Goal: Task Accomplishment & Management: Manage account settings

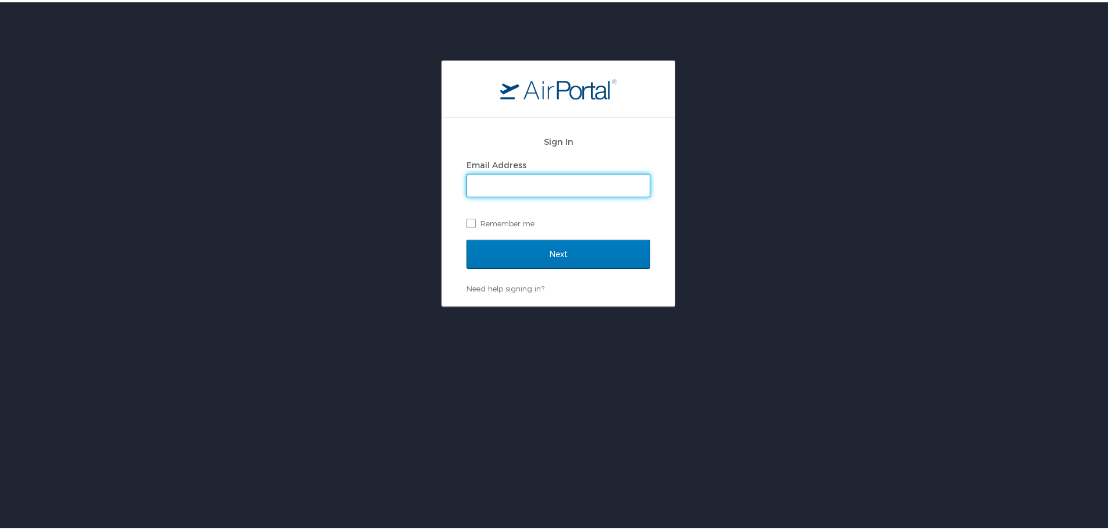
type input "kari.allen@arcstsa.org"
click at [625, 286] on div "Need help signing in? Forgot password? Help" at bounding box center [559, 286] width 184 height 10
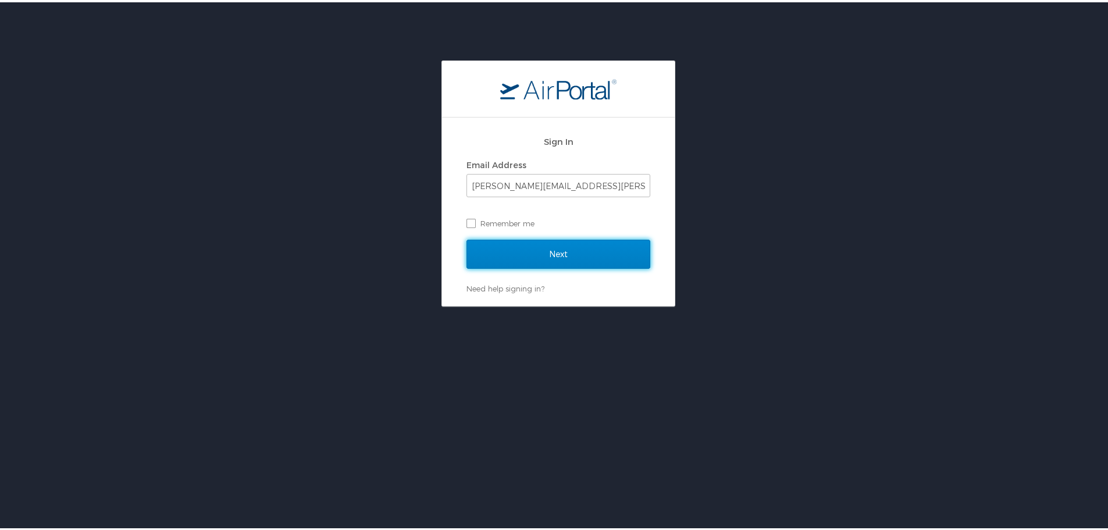
click at [588, 248] on input "Next" at bounding box center [559, 251] width 184 height 29
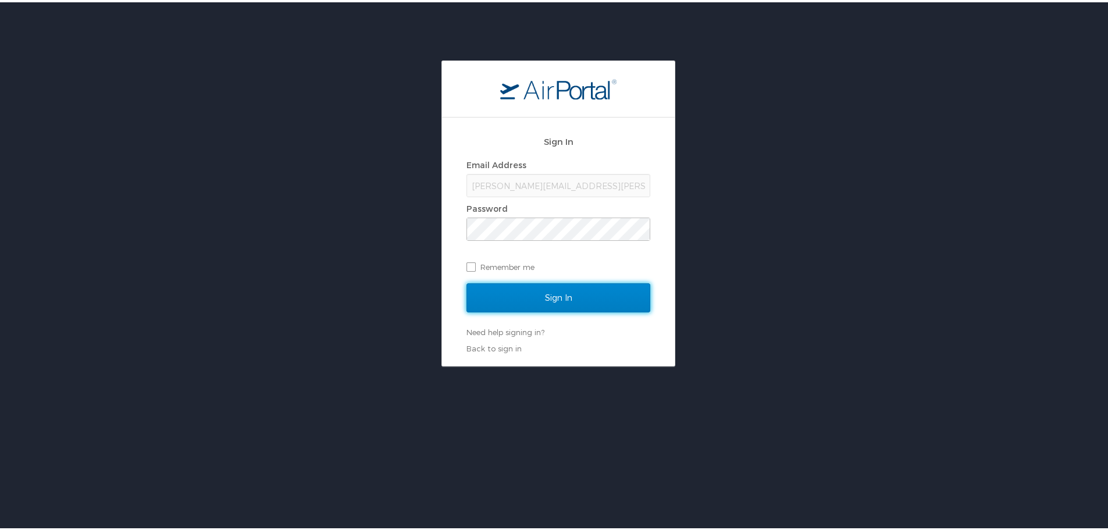
click at [551, 296] on input "Sign In" at bounding box center [559, 295] width 184 height 29
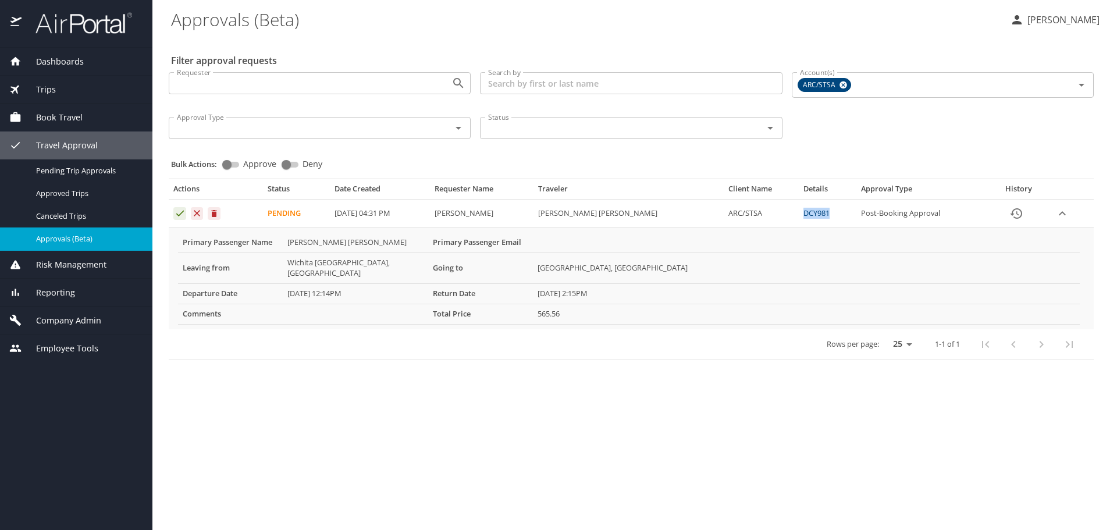
drag, startPoint x: 781, startPoint y: 213, endPoint x: 811, endPoint y: 215, distance: 30.3
click at [811, 215] on td "DCY981" at bounding box center [827, 214] width 57 height 29
copy link "DCY981"
click at [803, 213] on link "DCY981" at bounding box center [816, 213] width 26 height 10
click at [179, 217] on icon "Approval table" at bounding box center [180, 213] width 11 height 11
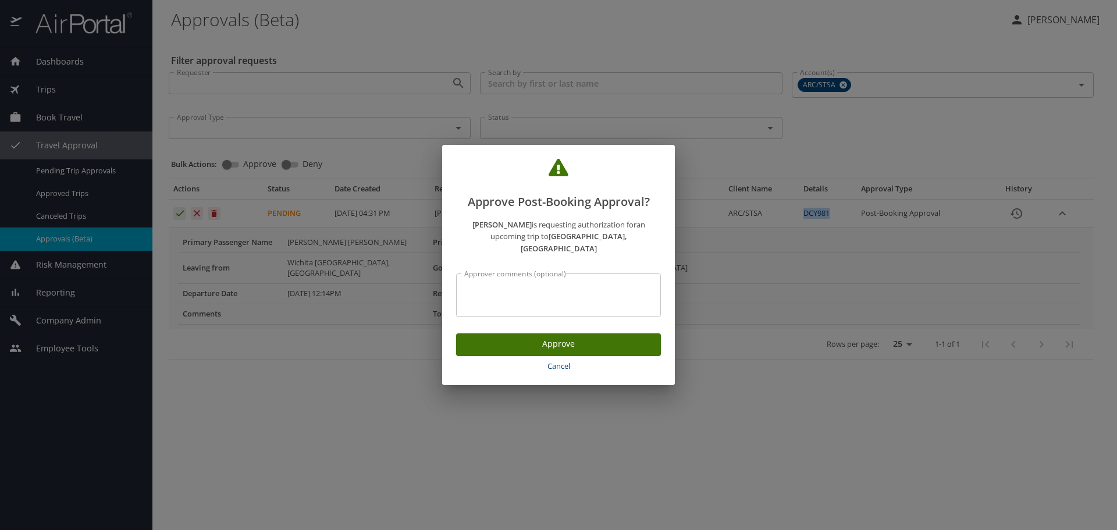
click at [554, 361] on span "Cancel" at bounding box center [558, 365] width 195 height 13
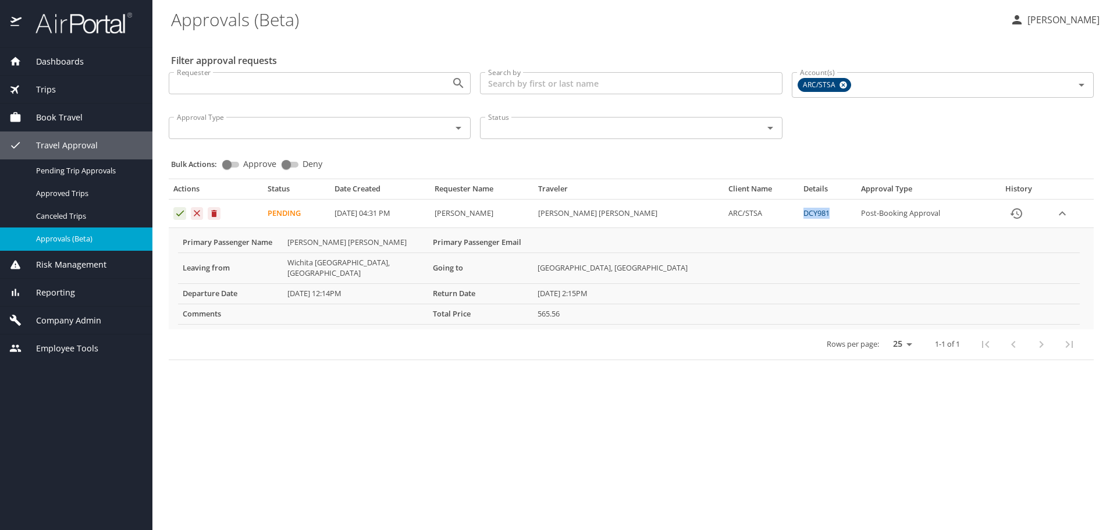
click at [803, 211] on link "DCY981" at bounding box center [816, 213] width 26 height 10
click at [179, 212] on icon "Approval table" at bounding box center [180, 213] width 11 height 11
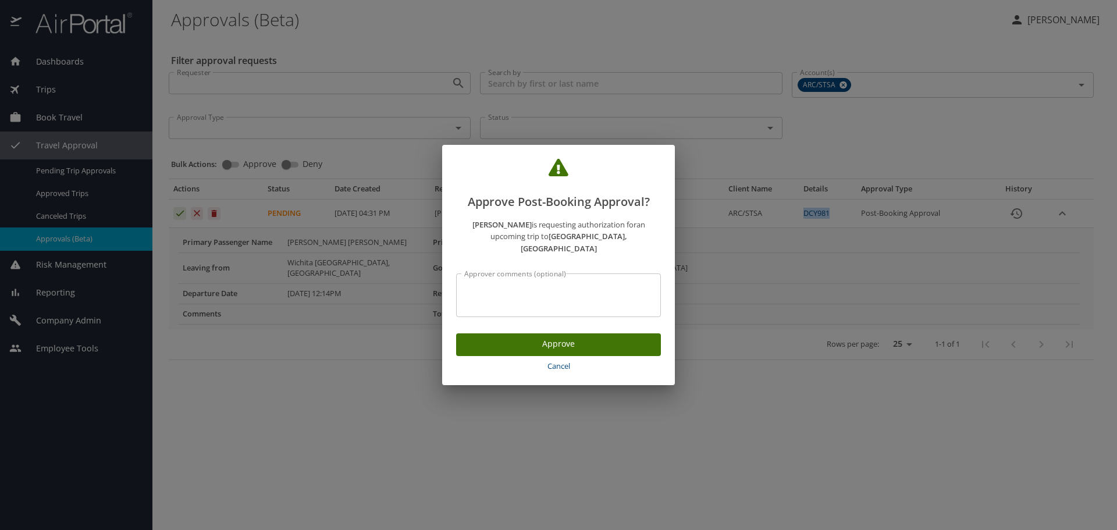
click at [526, 337] on span "Approve" at bounding box center [558, 344] width 186 height 15
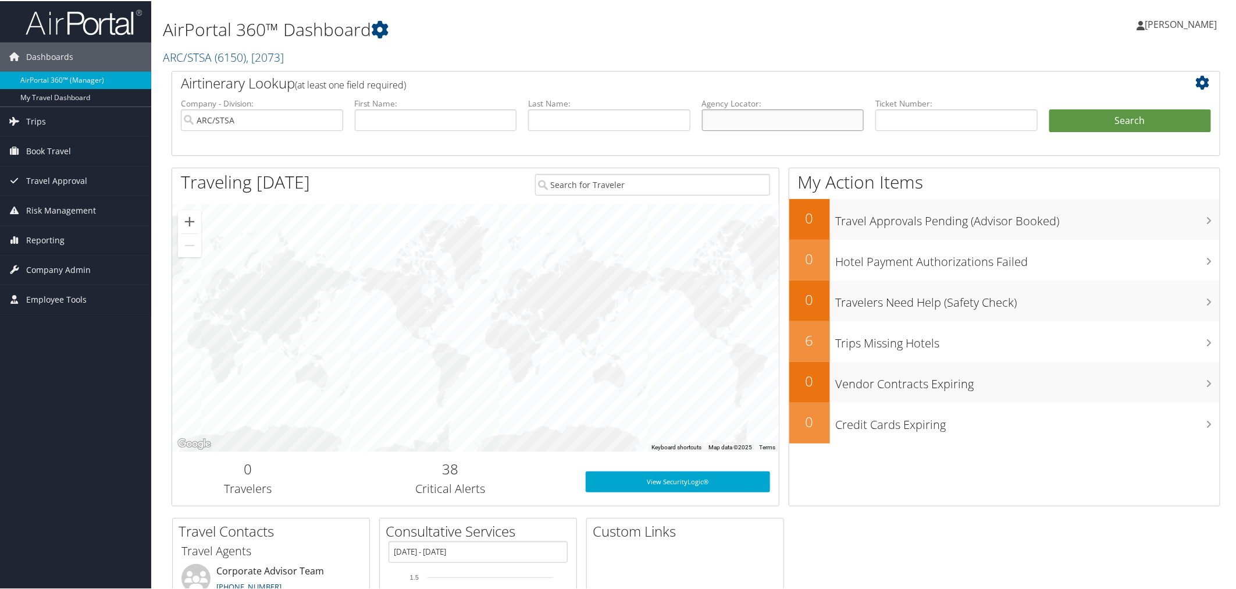
click at [734, 119] on input "text" at bounding box center [783, 119] width 162 height 22
paste input "DCY981"
type input "DCY981"
click at [1124, 113] on button "Search" at bounding box center [1130, 119] width 162 height 23
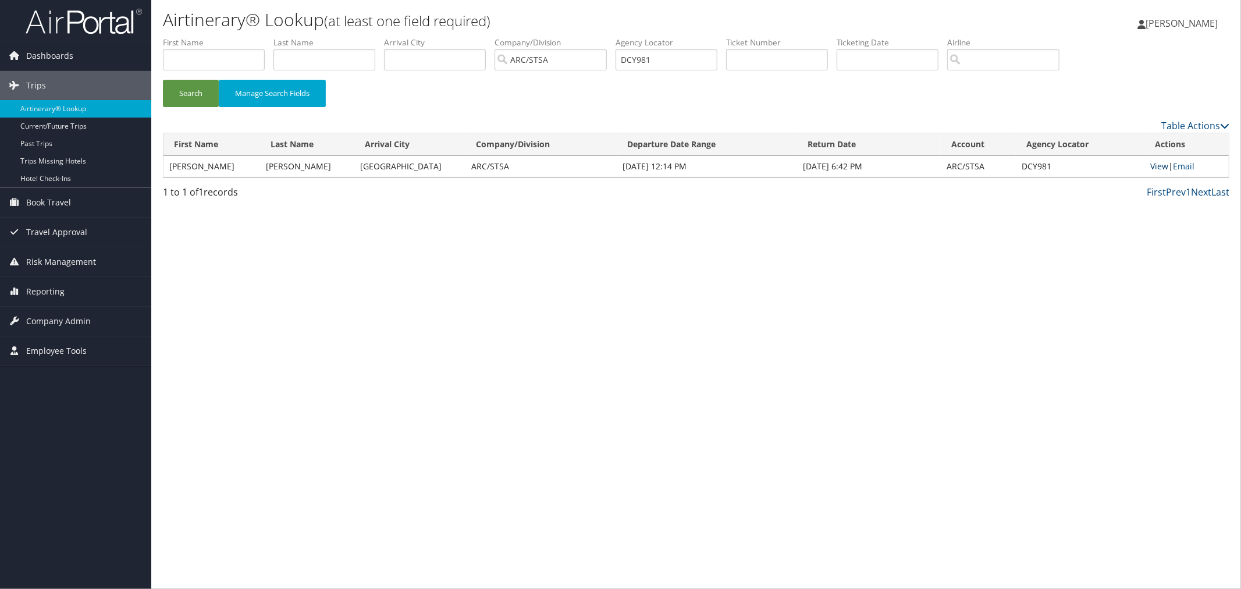
click at [1153, 163] on link "View" at bounding box center [1159, 166] width 18 height 11
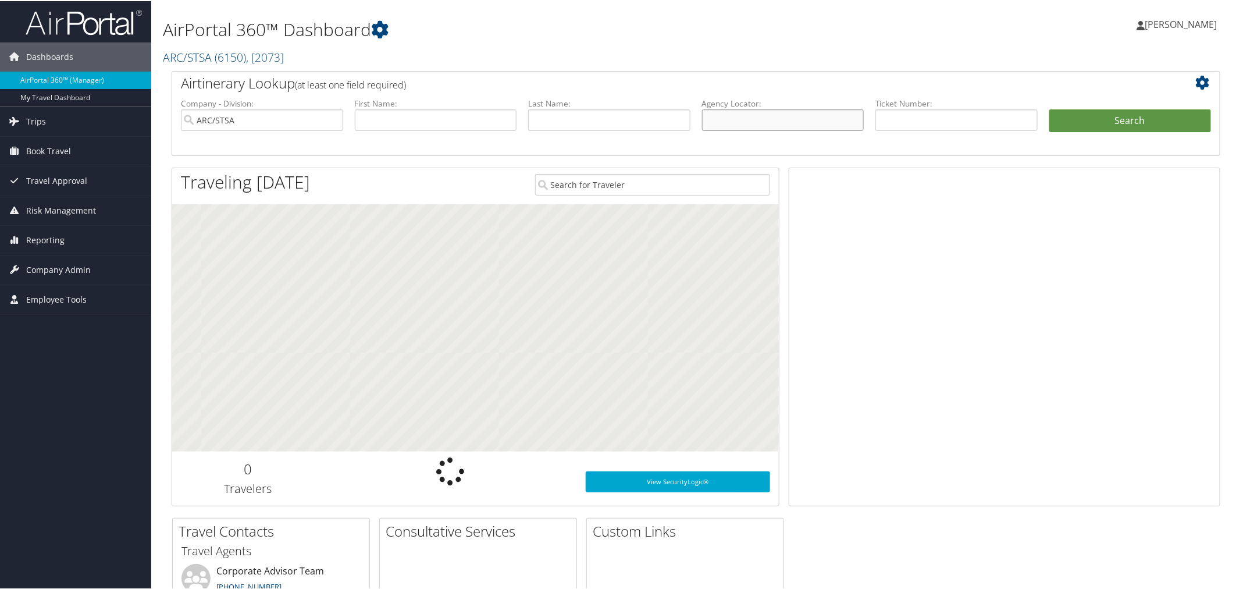
click at [778, 119] on input "text" at bounding box center [783, 119] width 162 height 22
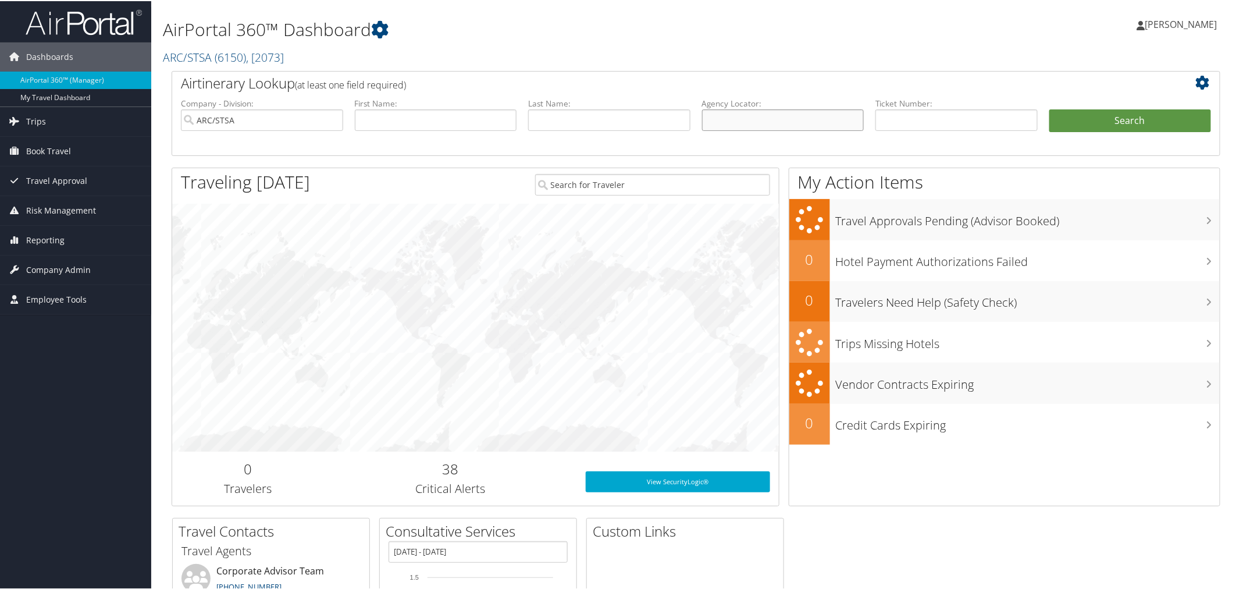
paste input "DCY981"
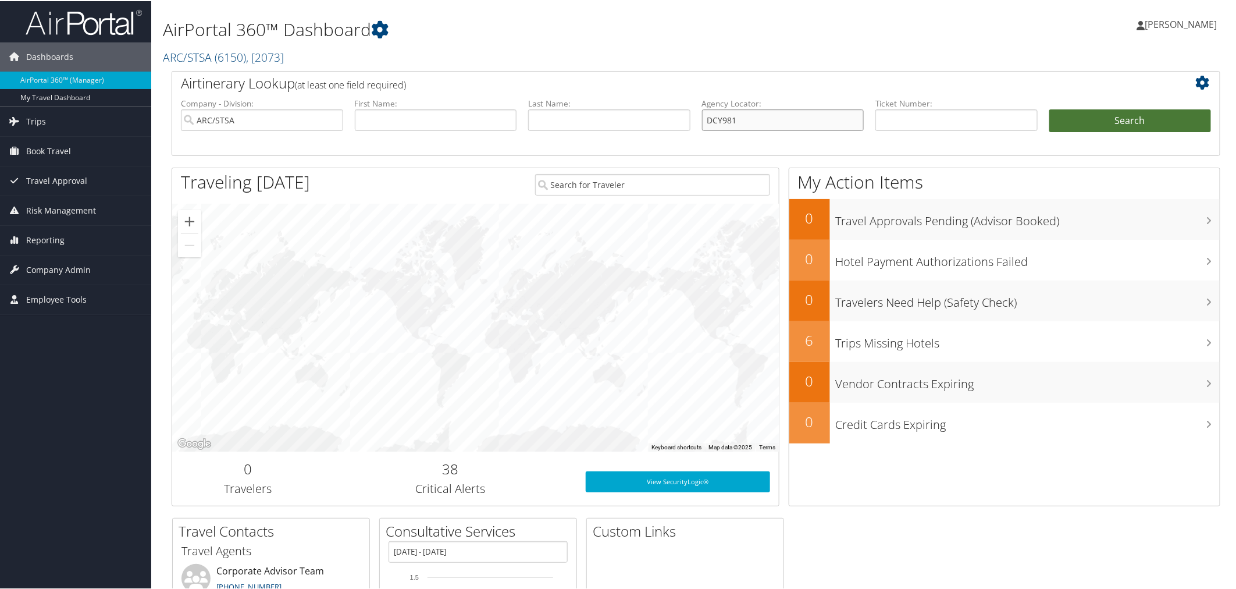
type input "DCY981"
click at [1088, 119] on button "Search" at bounding box center [1130, 119] width 162 height 23
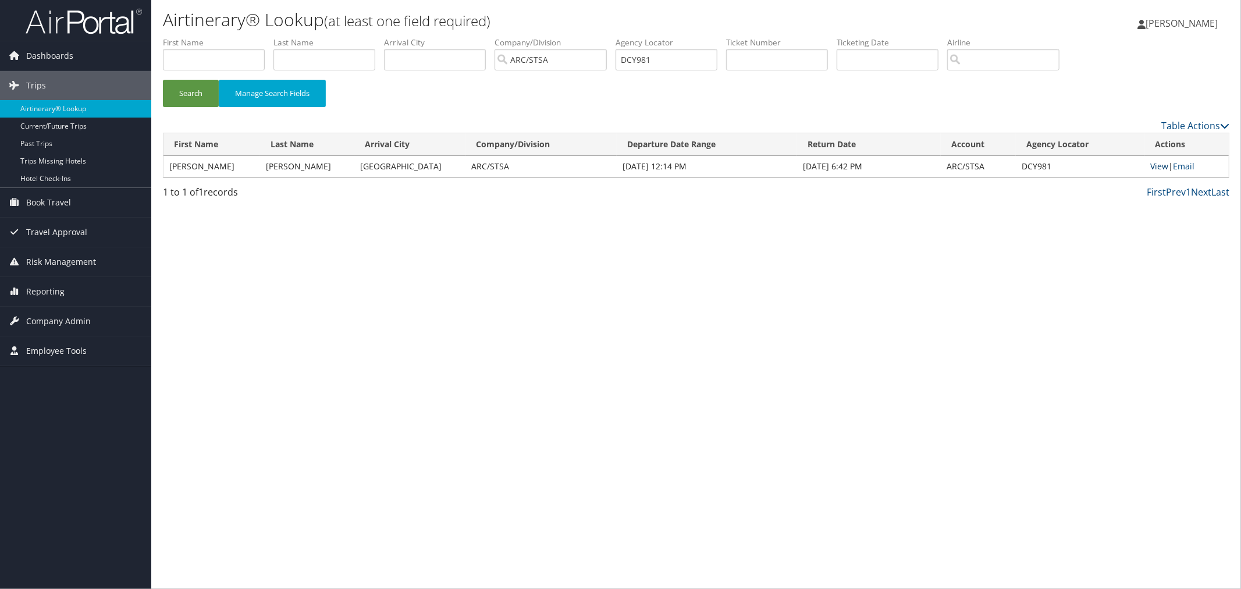
click at [1151, 161] on link "View" at bounding box center [1159, 166] width 18 height 11
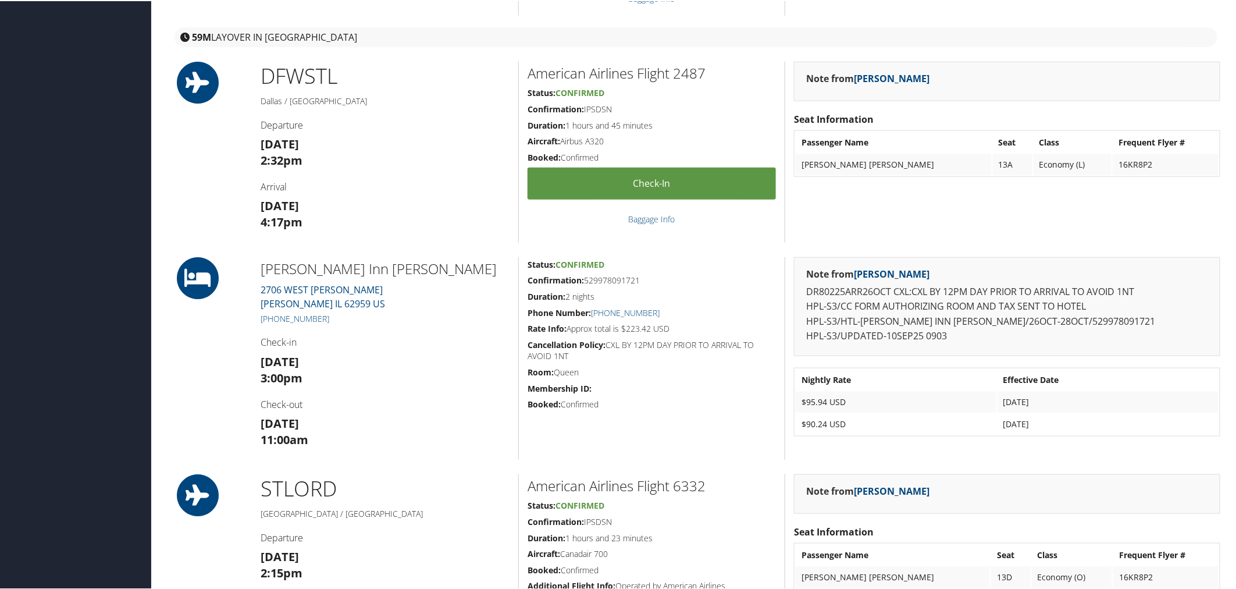
scroll to position [582, 0]
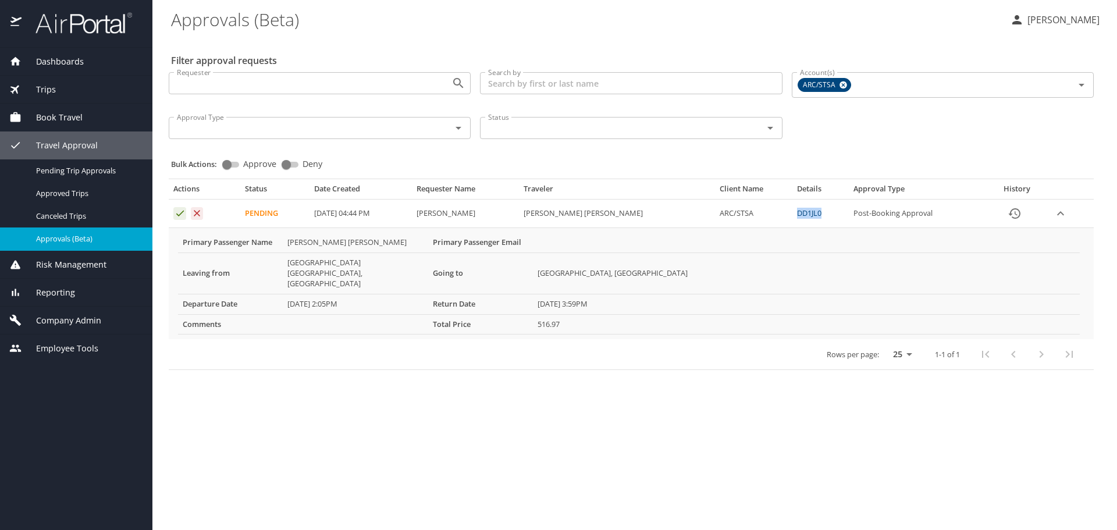
drag, startPoint x: 813, startPoint y: 213, endPoint x: 788, endPoint y: 217, distance: 25.3
click at [792, 217] on td "DD1JL0" at bounding box center [820, 214] width 56 height 29
copy link "DD1JL0"
click at [804, 212] on link "DD1JL0" at bounding box center [809, 213] width 24 height 10
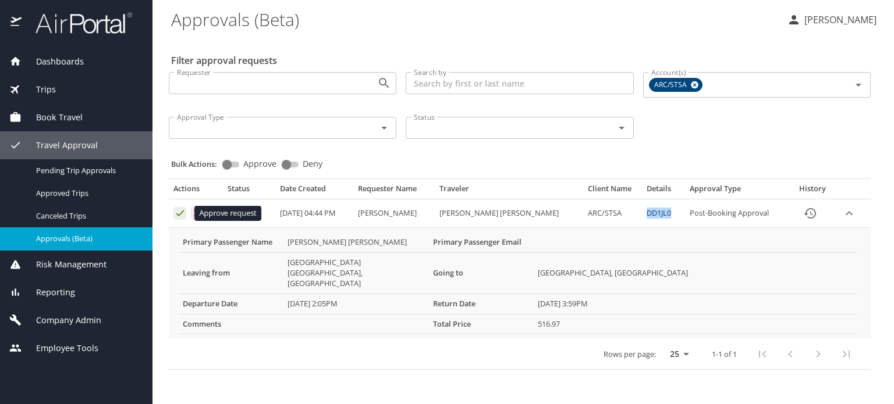
click at [177, 212] on icon "Approval table" at bounding box center [180, 213] width 11 height 11
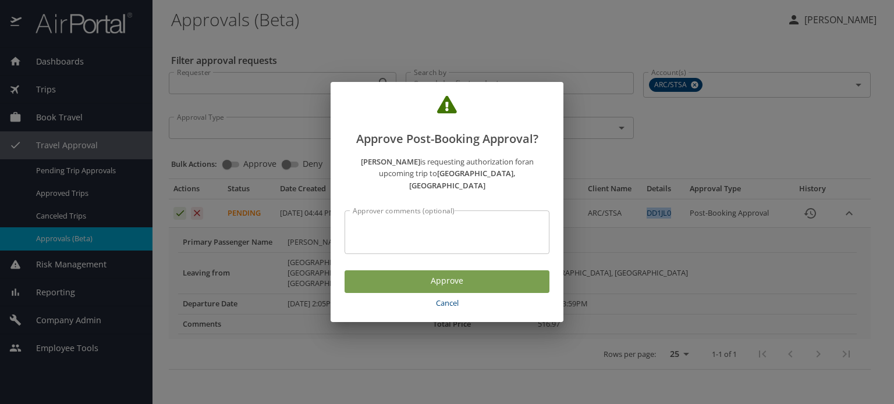
click at [403, 276] on span "Approve" at bounding box center [447, 281] width 186 height 15
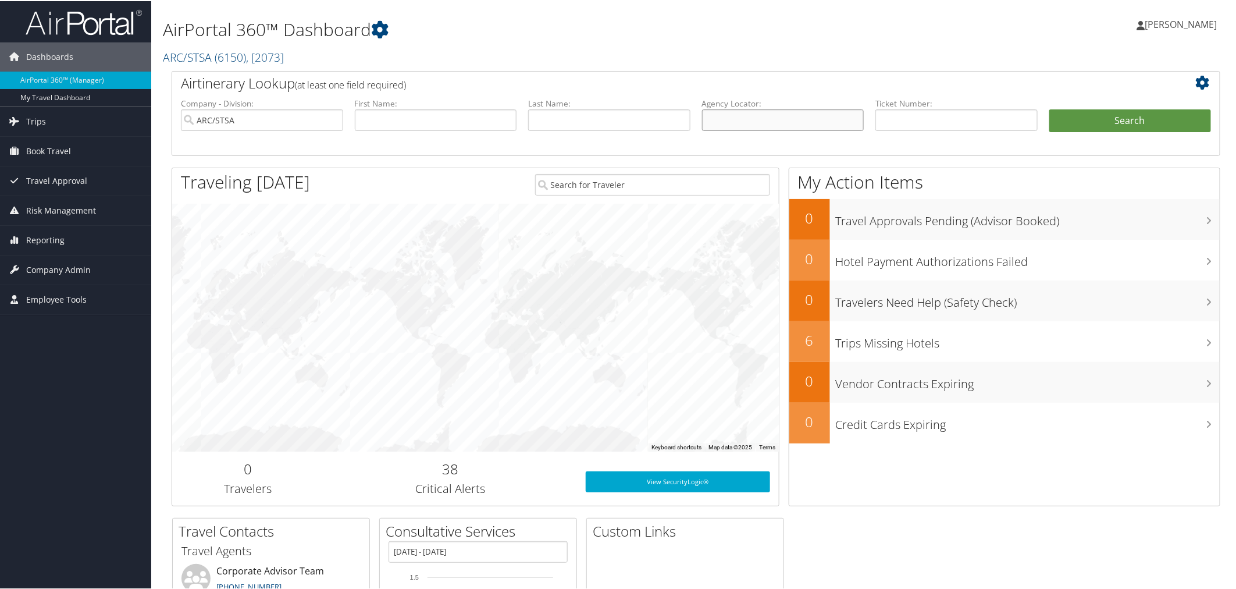
click at [722, 120] on input "text" at bounding box center [783, 119] width 162 height 22
paste input "DD1JL0"
type input "DD1JL0"
click at [1094, 119] on button "Search" at bounding box center [1130, 119] width 162 height 23
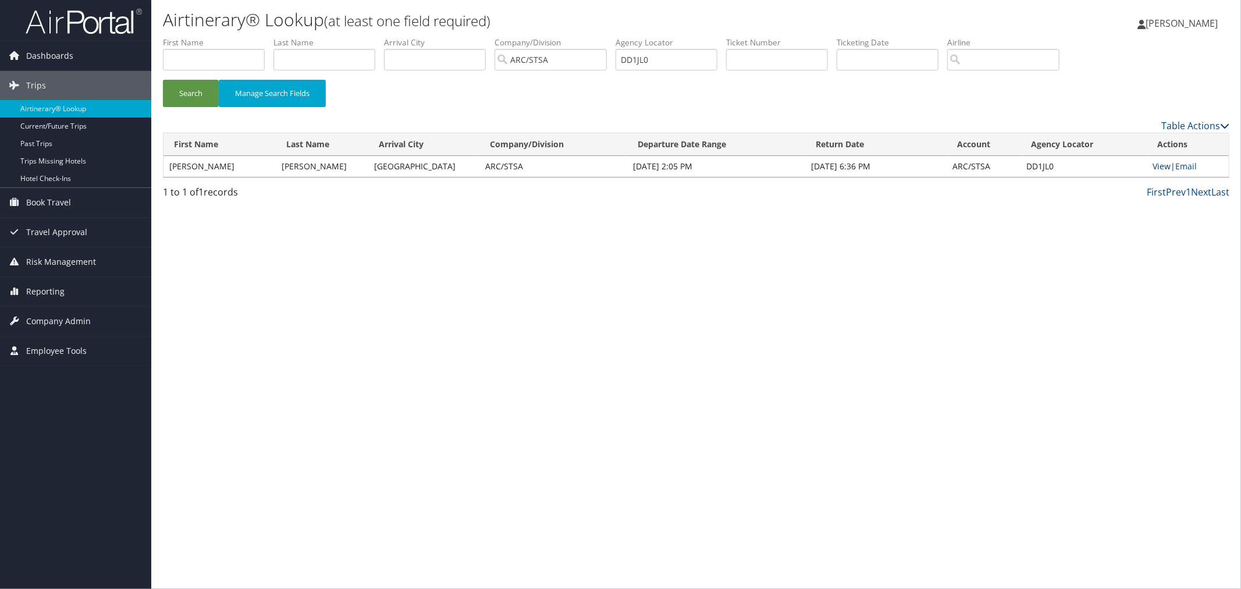
click at [1152, 165] on link "View" at bounding box center [1161, 166] width 18 height 11
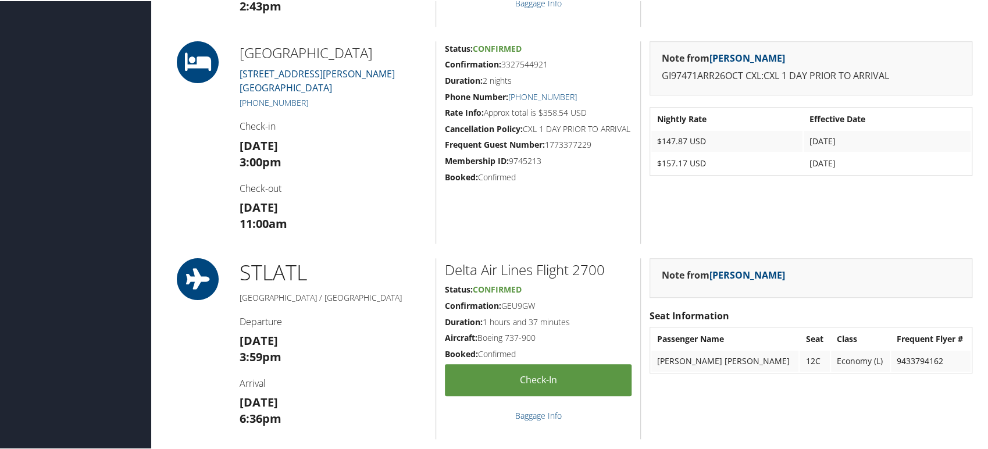
scroll to position [354, 0]
